Goal: Task Accomplishment & Management: Manage account settings

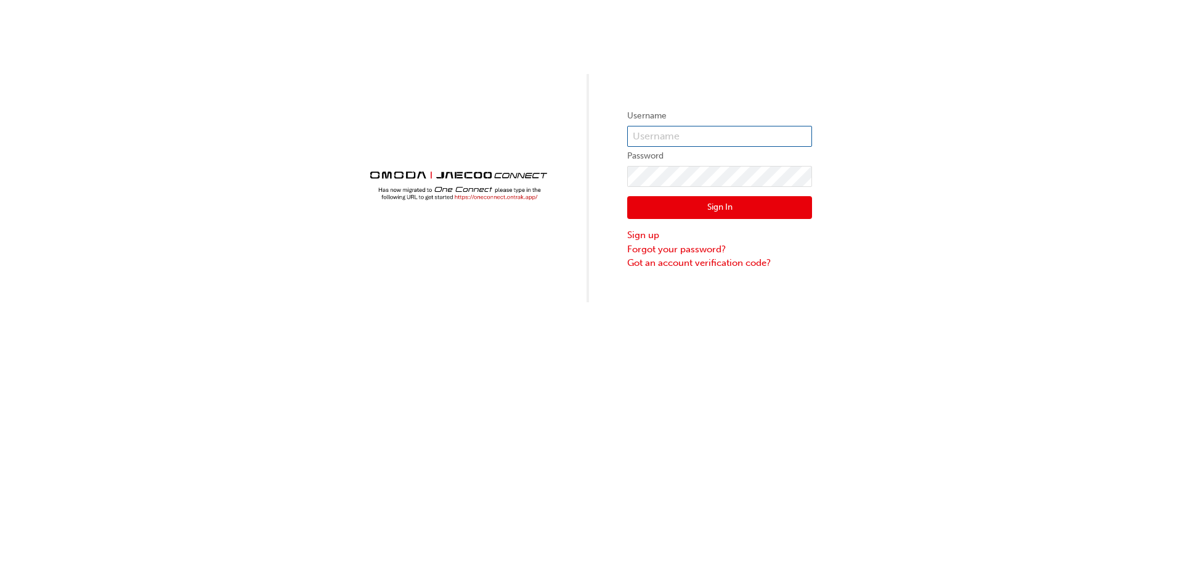
type input "OJAU147"
click at [729, 211] on button "Sign In" at bounding box center [719, 207] width 185 height 23
type input "OJAU147"
click at [764, 205] on button "Sign In" at bounding box center [719, 207] width 185 height 23
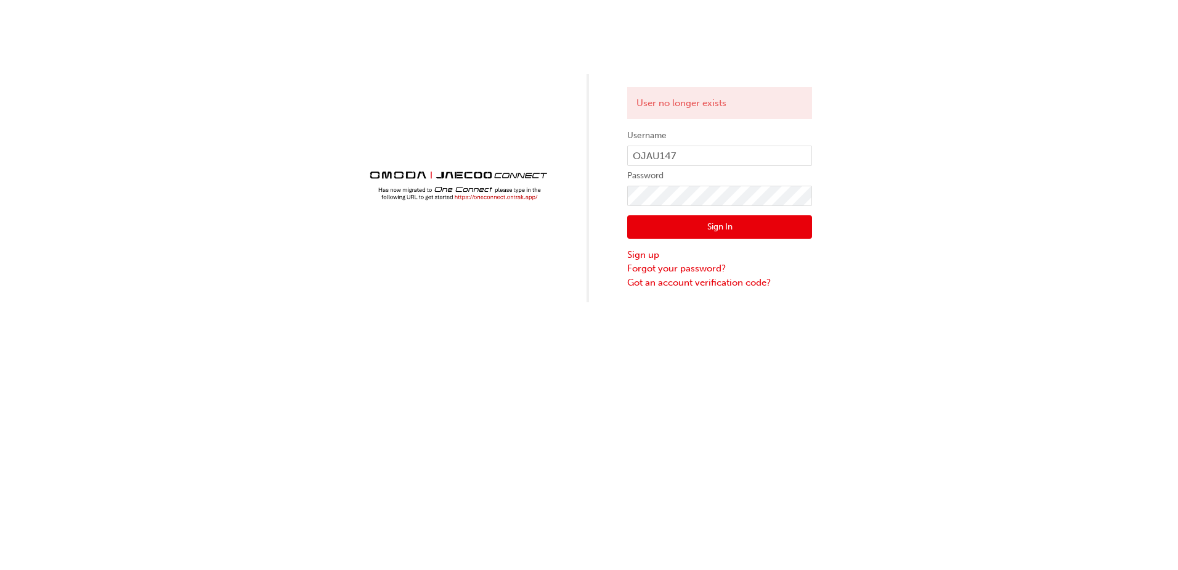
click at [847, 181] on div "User no longer exists Username OJAU147 Password Sign In Sign up Forgot your pas…" at bounding box center [589, 151] width 1178 height 302
click at [712, 231] on button "Sign In" at bounding box center [719, 226] width 185 height 23
